Goal: Task Accomplishment & Management: Manage account settings

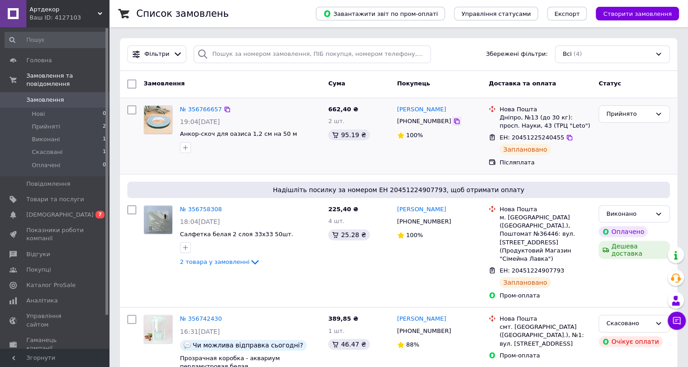
click at [453, 119] on icon at bounding box center [456, 121] width 7 height 7
click at [628, 110] on div "Прийнято" at bounding box center [628, 115] width 45 height 10
click at [622, 130] on li "Виконано" at bounding box center [634, 133] width 70 height 17
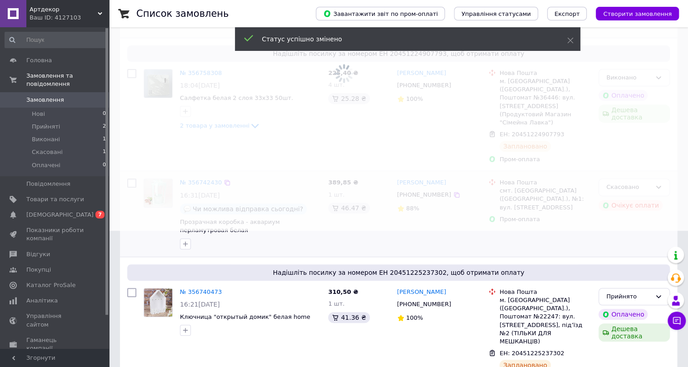
scroll to position [128, 0]
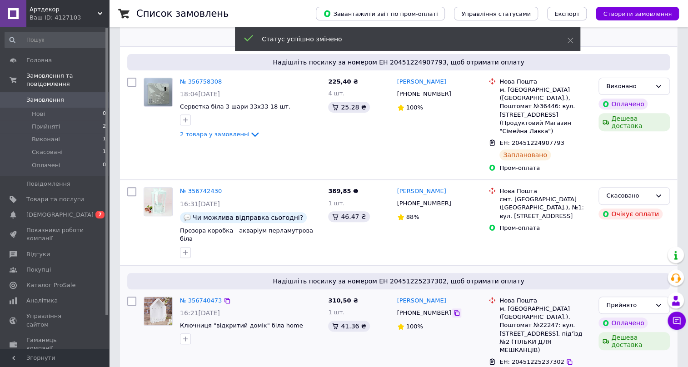
click at [453, 310] on icon at bounding box center [456, 313] width 7 height 7
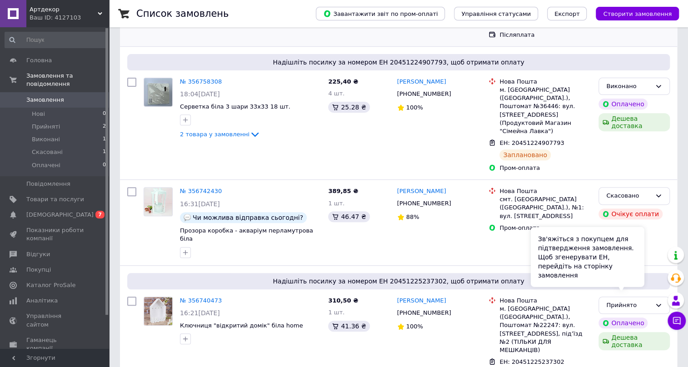
click at [637, 282] on div "Зв'яжіться з покупцем для підтвердження замовлення. Щоб згенерувати ЕН, перейді…" at bounding box center [588, 257] width 114 height 60
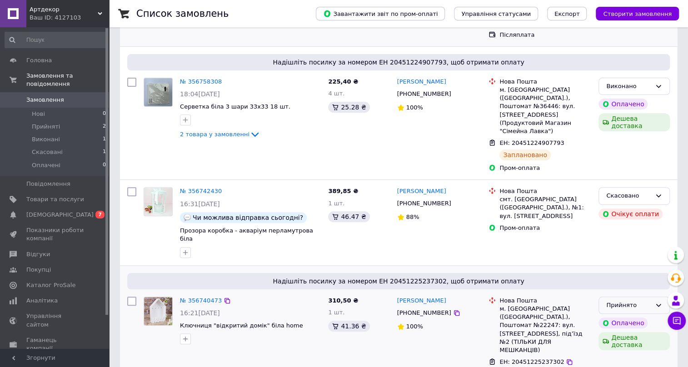
click at [639, 301] on div "Прийнято" at bounding box center [628, 306] width 45 height 10
click at [622, 316] on li "Виконано" at bounding box center [634, 324] width 70 height 17
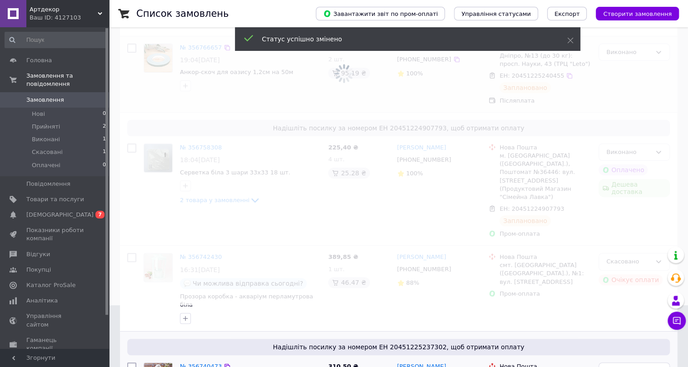
scroll to position [0, 0]
